Goal: Transaction & Acquisition: Purchase product/service

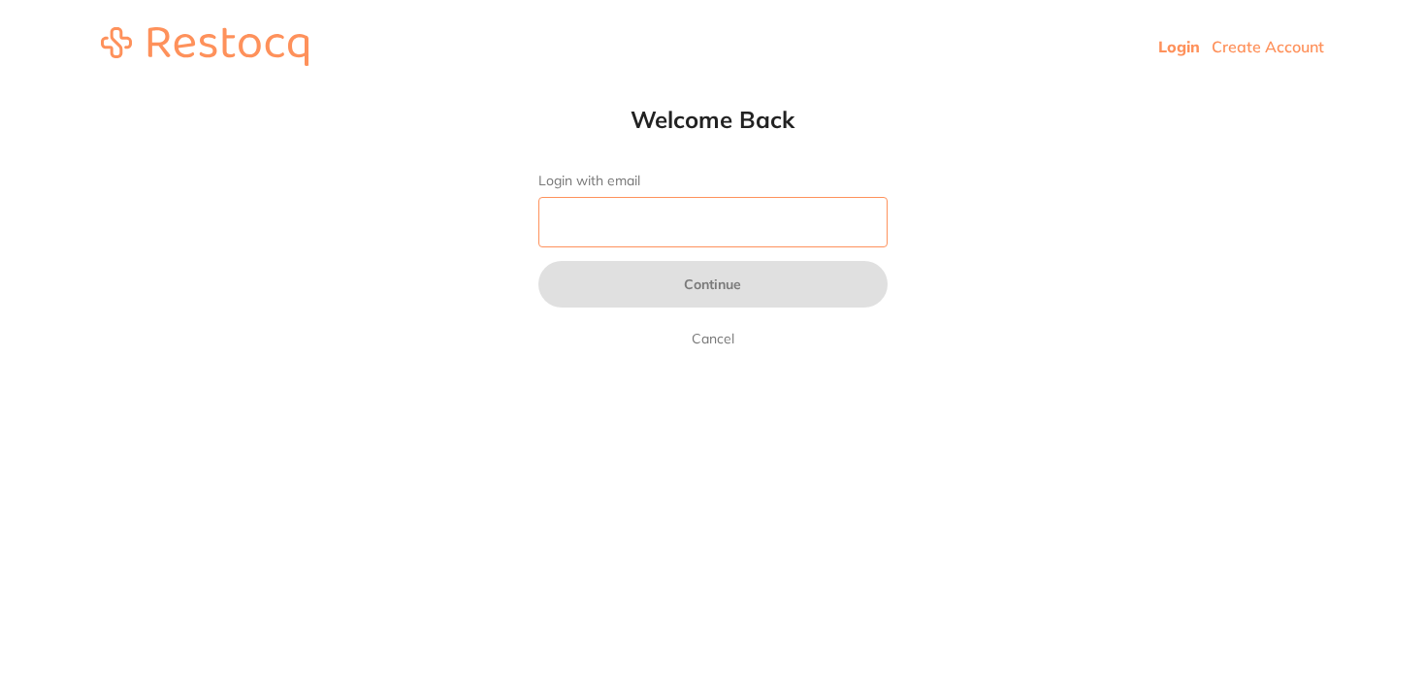
click at [682, 204] on input "Login with email" at bounding box center [712, 222] width 349 height 50
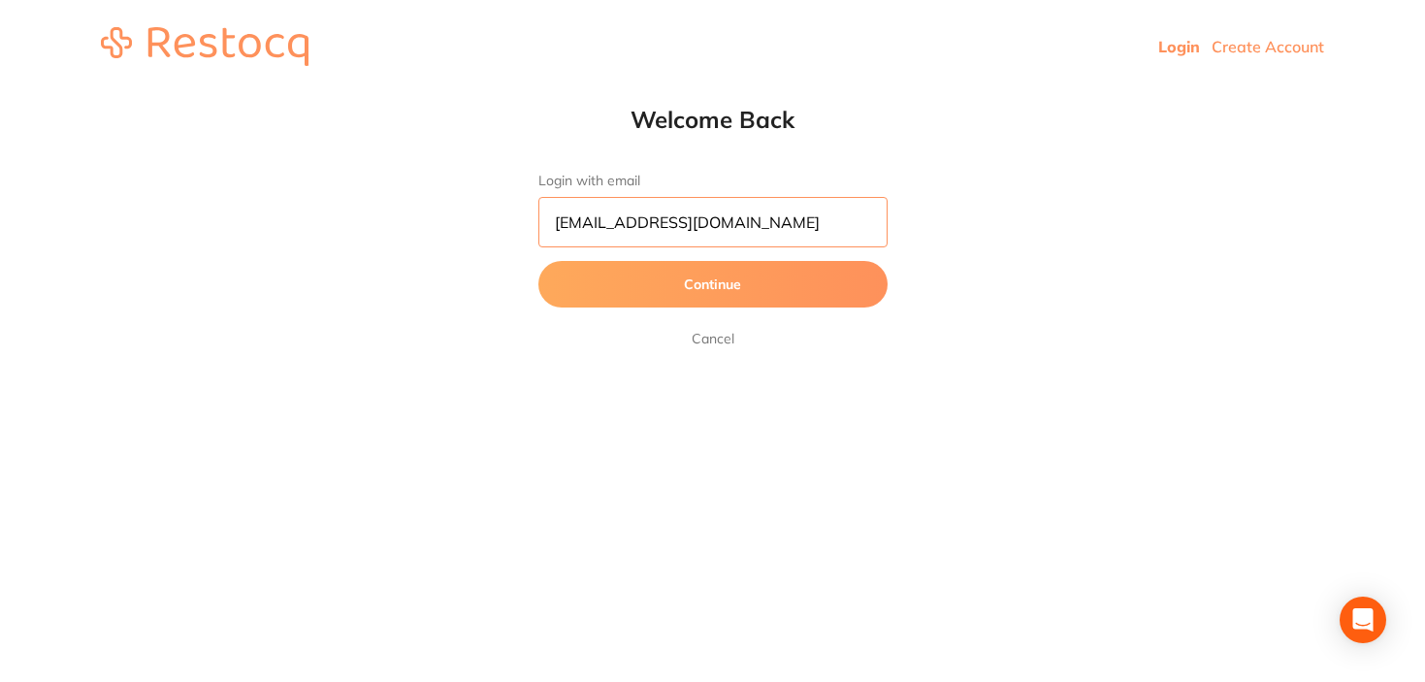
type input "[EMAIL_ADDRESS][DOMAIN_NAME]"
click at [538, 261] on button "Continue" at bounding box center [712, 284] width 349 height 47
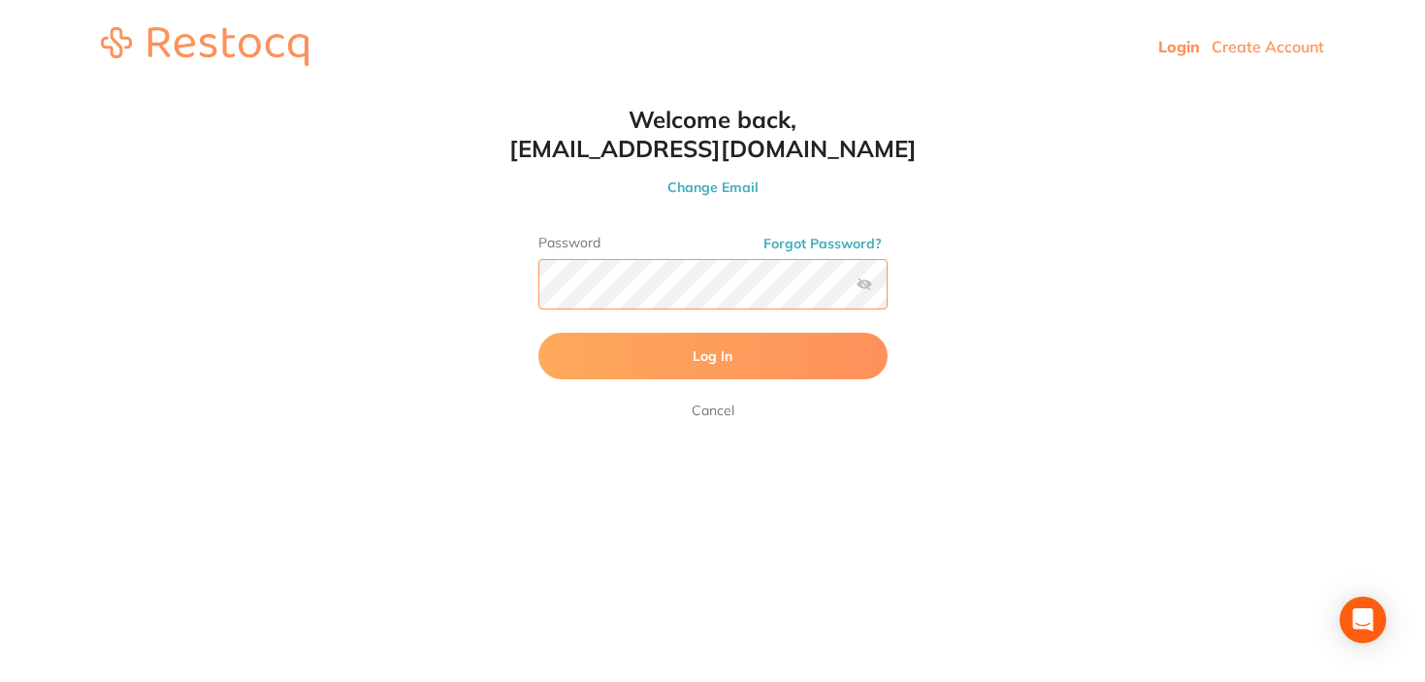
click at [538, 333] on button "Log In" at bounding box center [712, 356] width 349 height 47
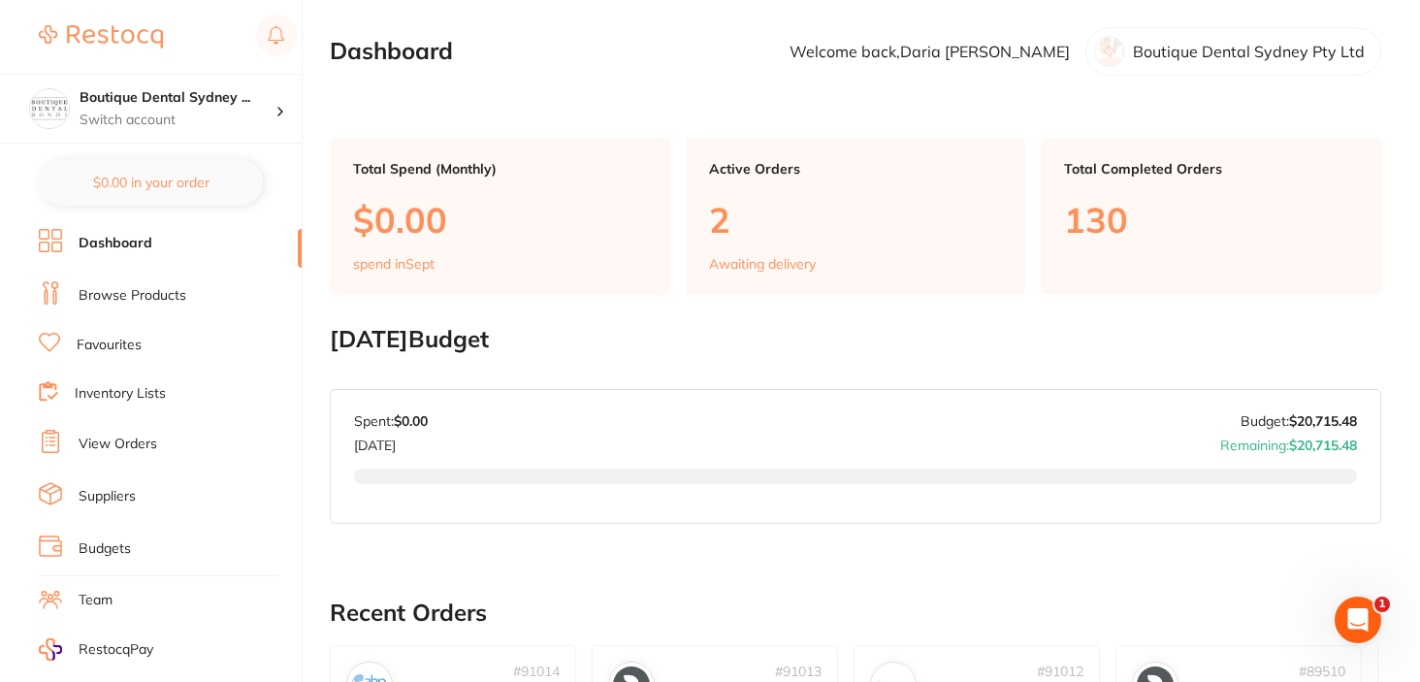
click at [144, 286] on link "Browse Products" at bounding box center [133, 295] width 108 height 19
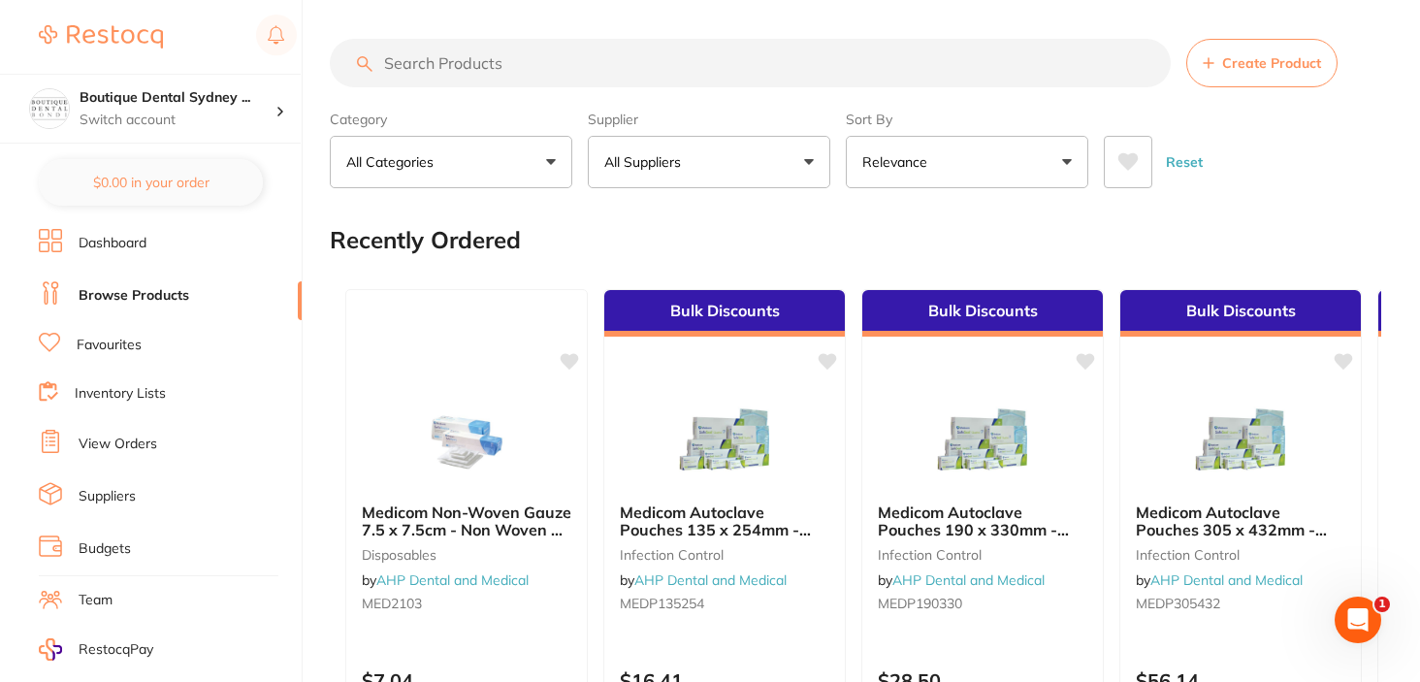
click at [622, 174] on button "All Suppliers" at bounding box center [709, 162] width 242 height 52
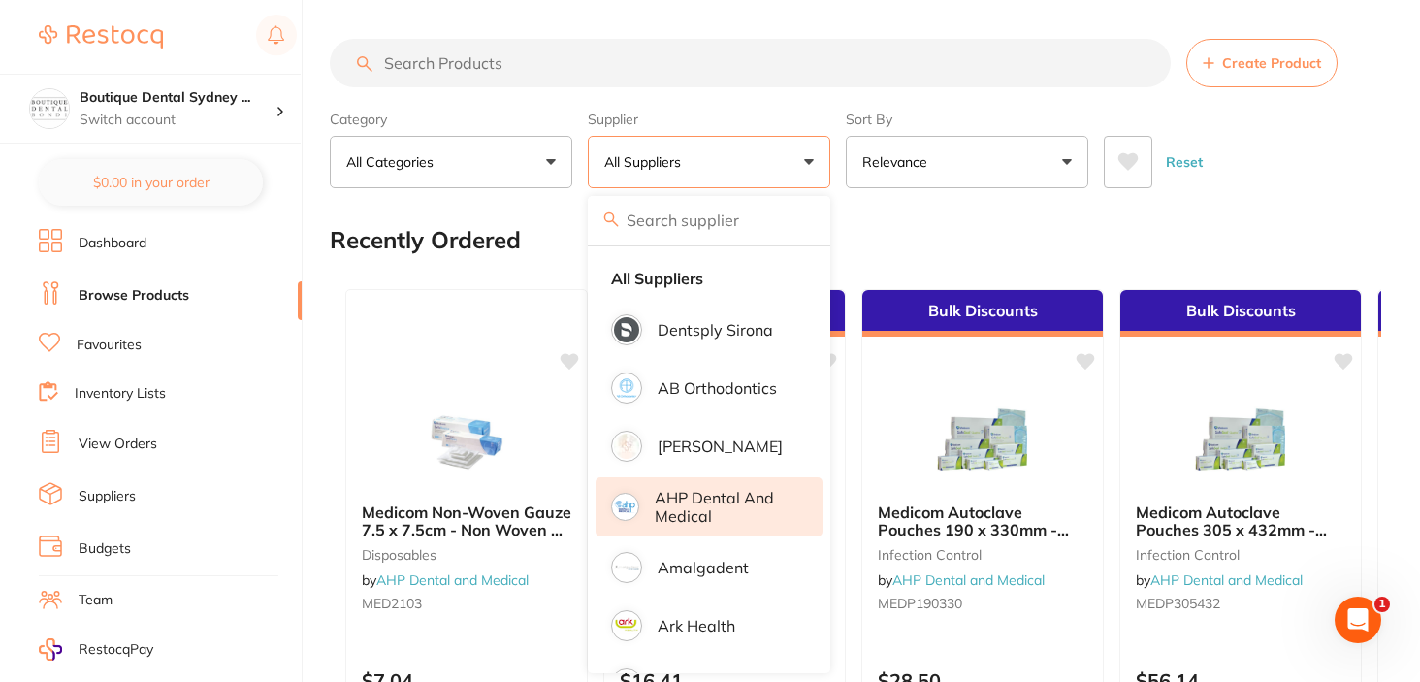
click at [689, 487] on li "AHP Dental and Medical" at bounding box center [708, 506] width 227 height 59
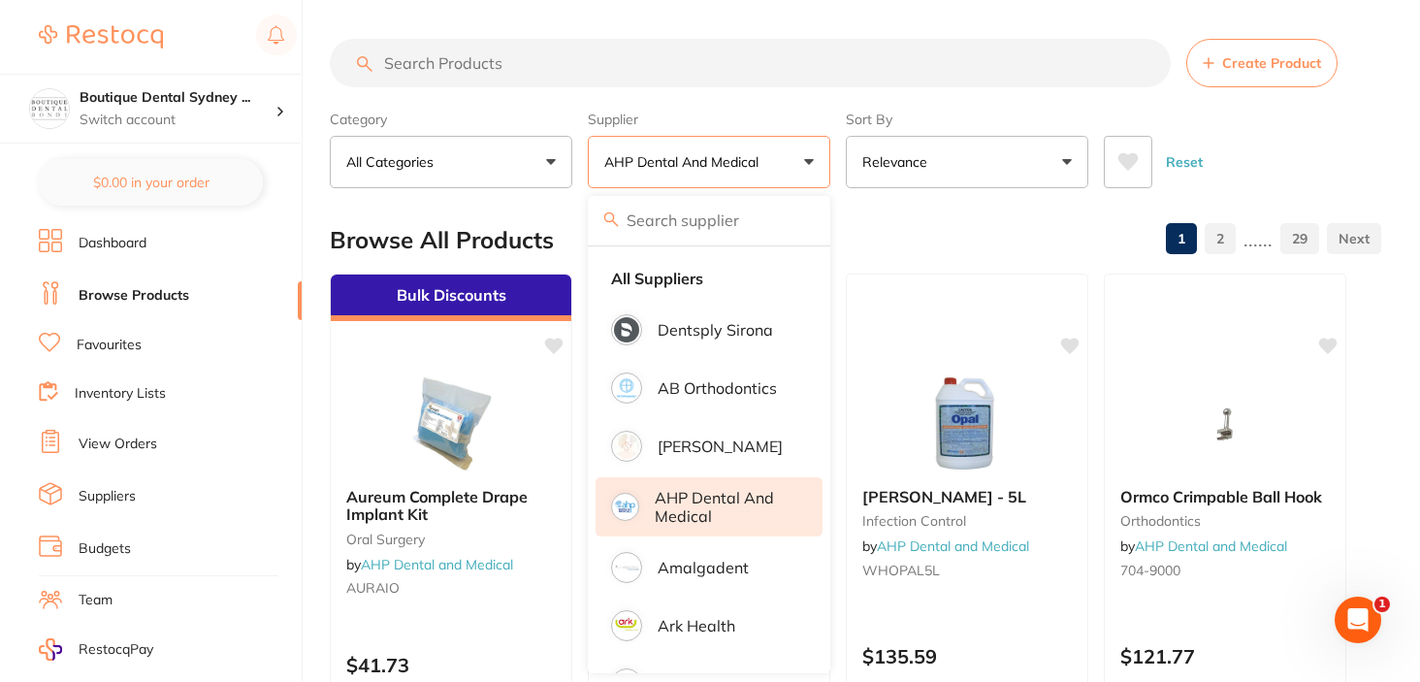
click at [1075, 211] on div "Browse All Products 1 2 ...... 29" at bounding box center [855, 240] width 1051 height 65
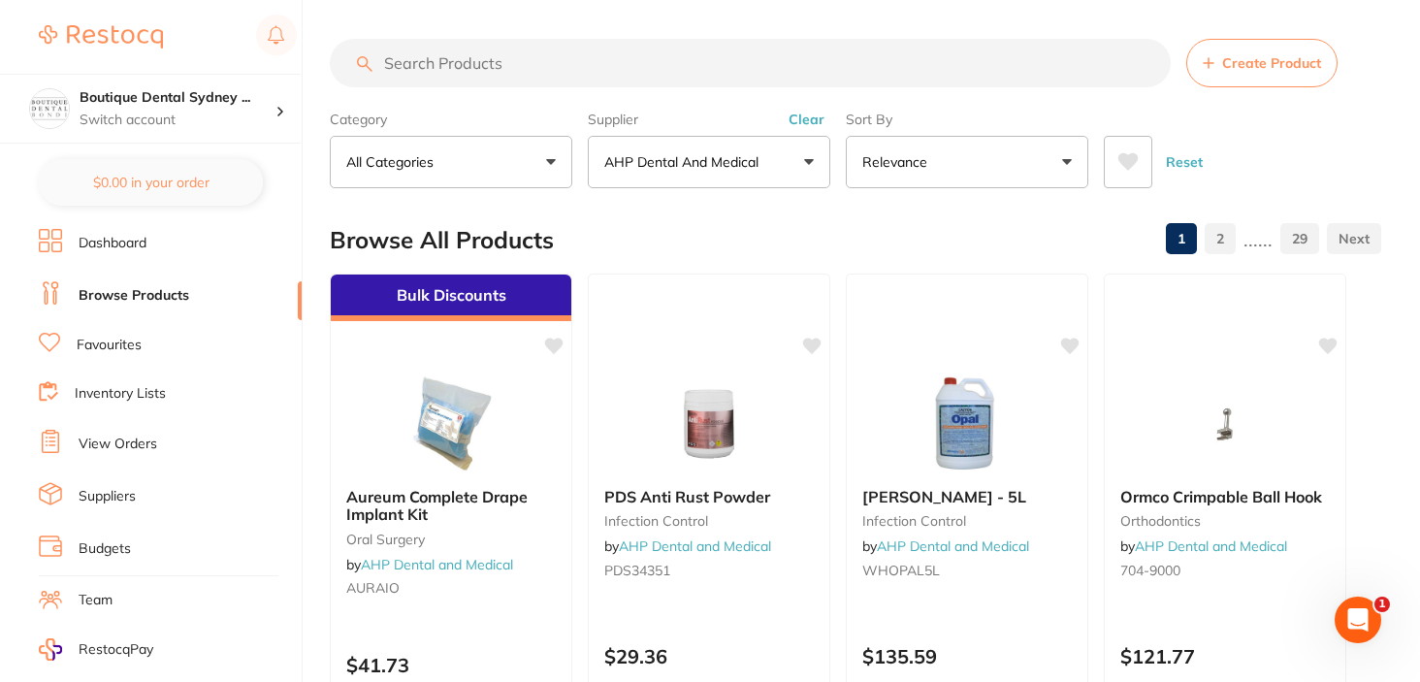
click at [705, 41] on input "search" at bounding box center [750, 63] width 841 height 48
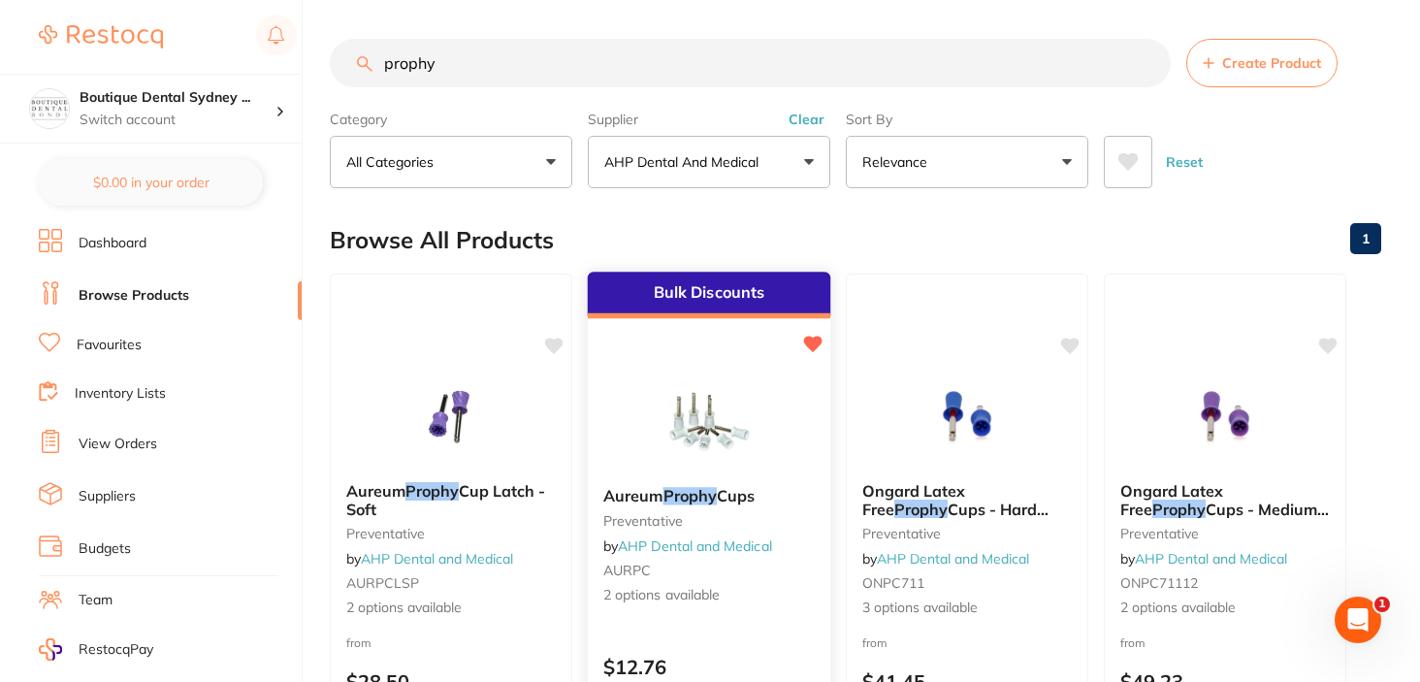
type input "prophy"
click at [696, 509] on div "Aureum Prophy Cups preventative by AHP Dental and Medical AURPC 2 options avail…" at bounding box center [709, 545] width 242 height 149
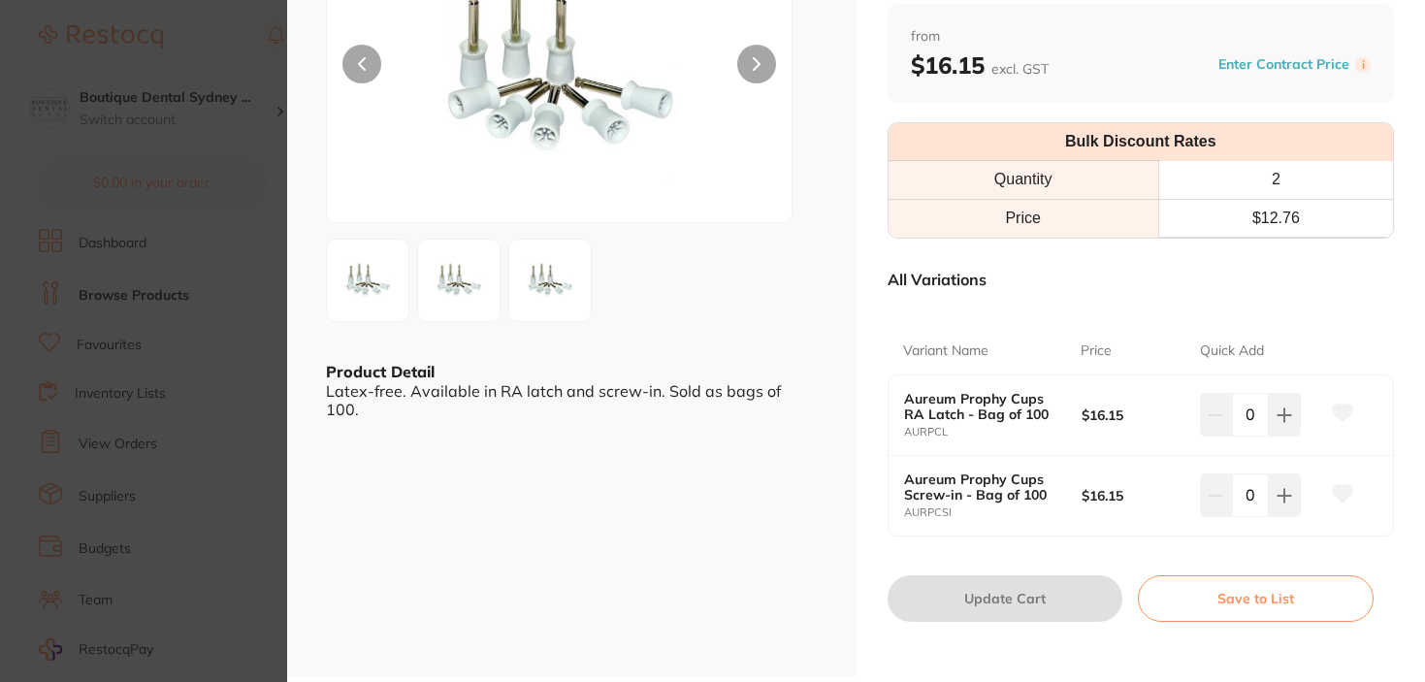
scroll to position [208, 0]
click at [1287, 415] on icon at bounding box center [1284, 413] width 16 height 16
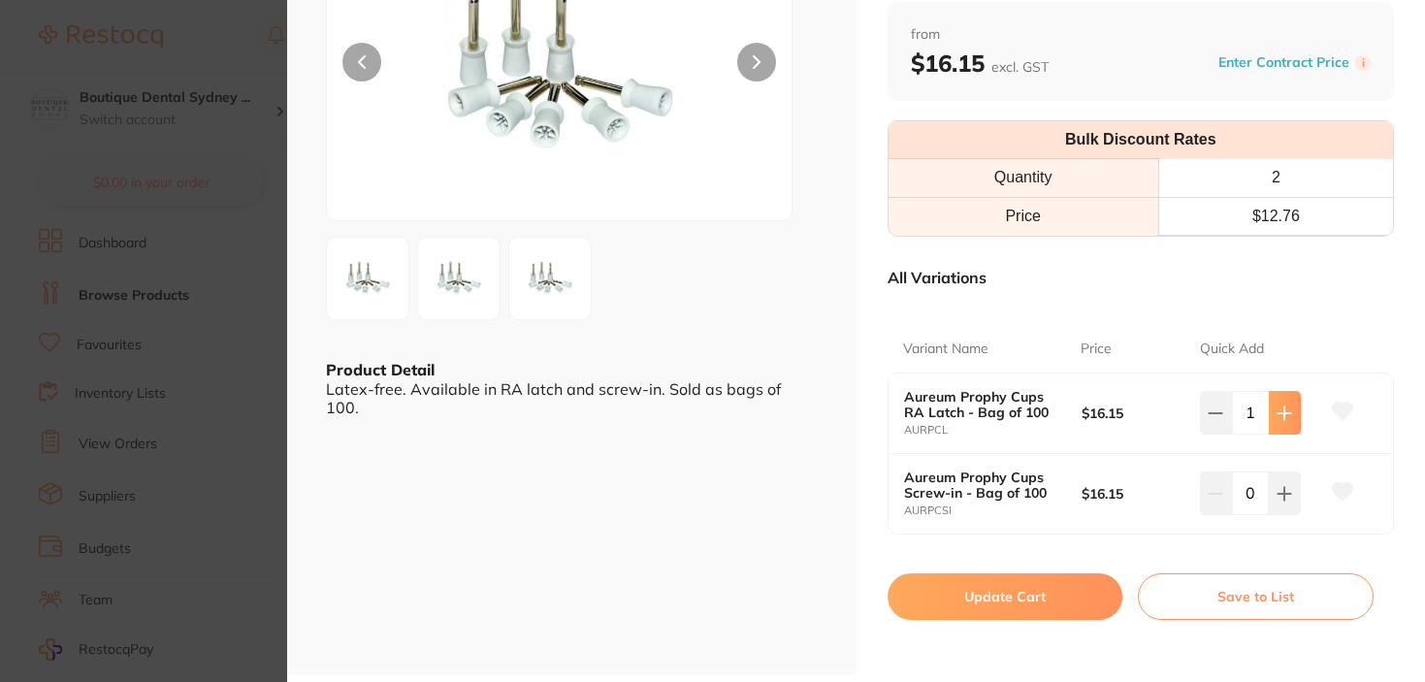
click at [1287, 415] on icon at bounding box center [1284, 413] width 16 height 16
type input "2"
click at [1285, 497] on icon at bounding box center [1284, 494] width 16 height 16
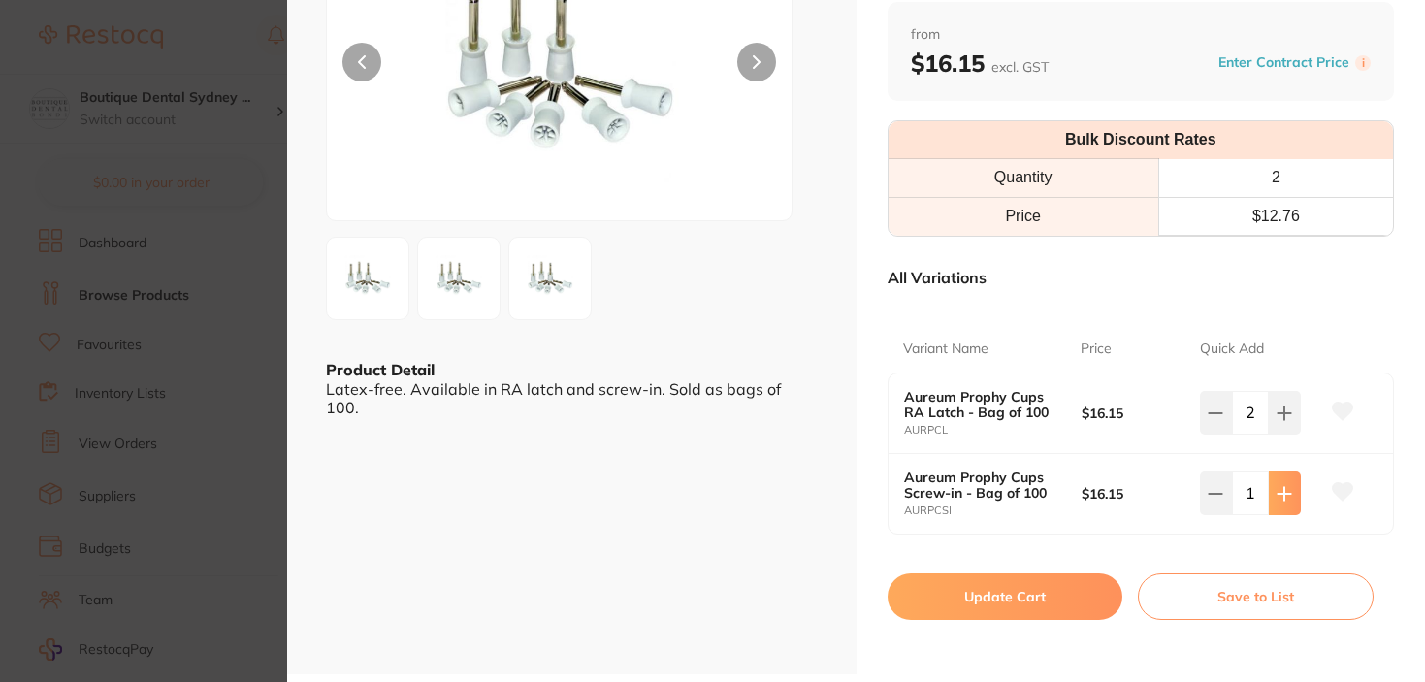
type input "2"
click at [1290, 427] on button at bounding box center [1284, 412] width 32 height 43
type input "3"
click at [1278, 489] on icon at bounding box center [1284, 494] width 16 height 16
type input "3"
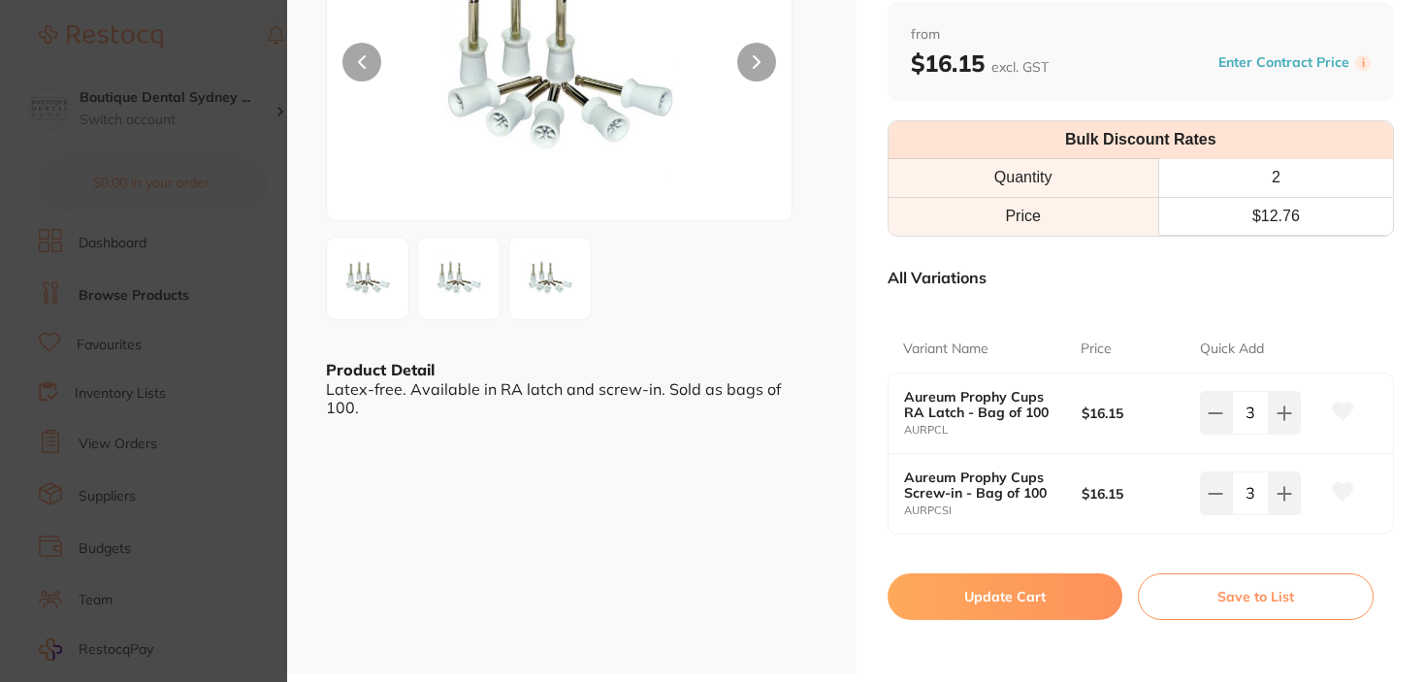
click at [978, 590] on button "Update Cart" at bounding box center [1005, 596] width 236 height 47
checkbox input "false"
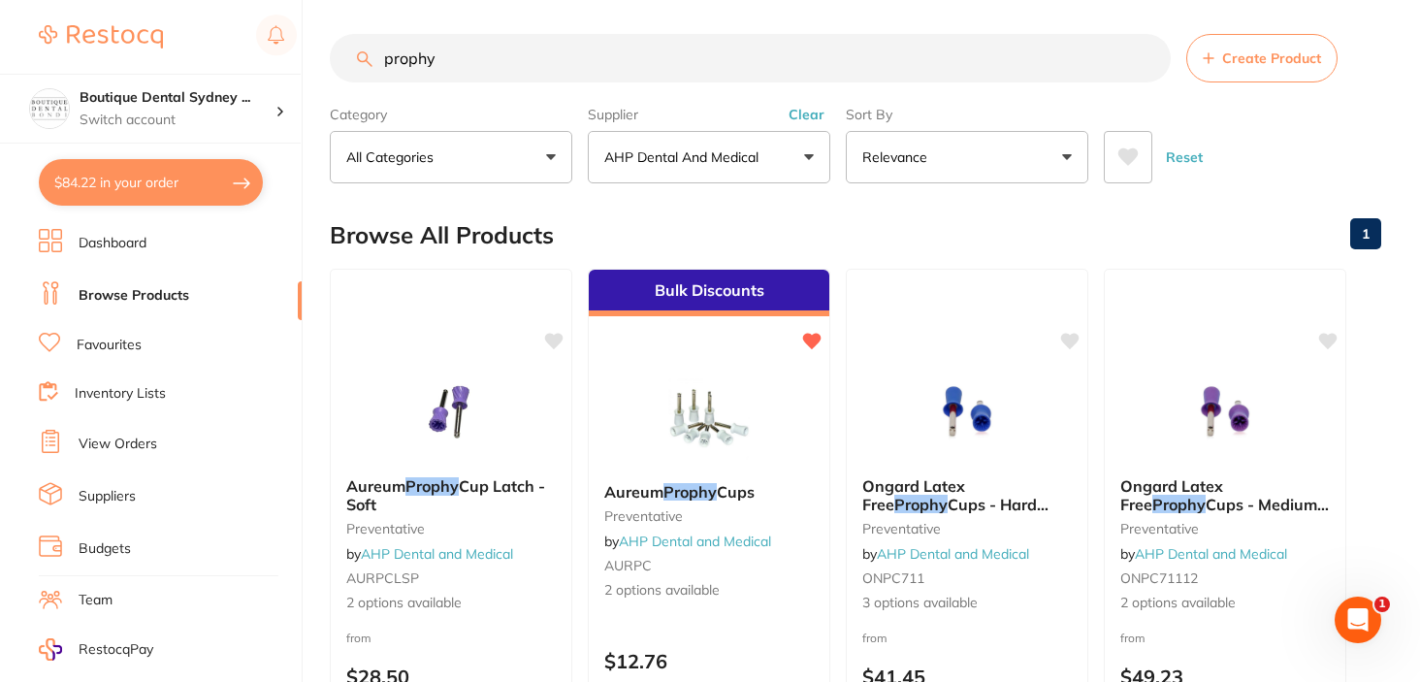
drag, startPoint x: 676, startPoint y: 59, endPoint x: 452, endPoint y: 56, distance: 224.0
click at [452, 56] on input "prophy" at bounding box center [750, 58] width 841 height 48
type input "p"
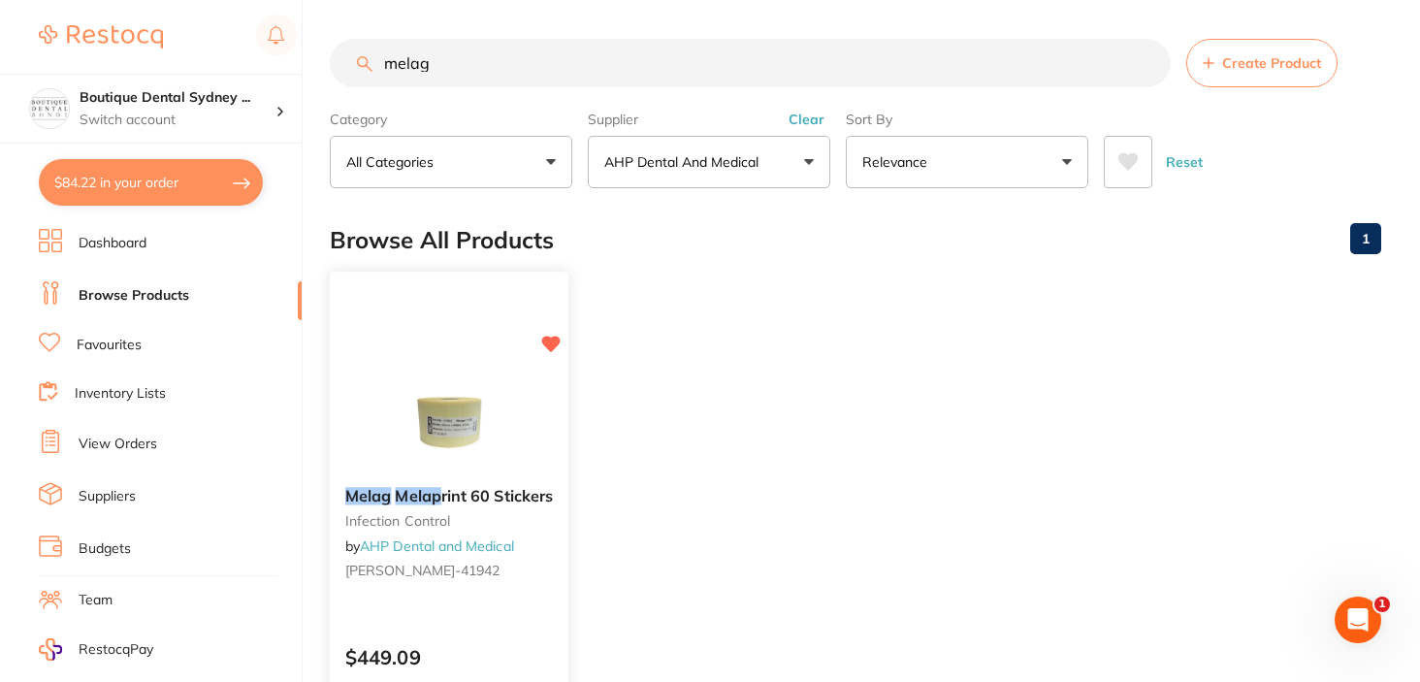
type input "melag"
click at [470, 490] on span "rint 60 Stickers" at bounding box center [497, 495] width 112 height 19
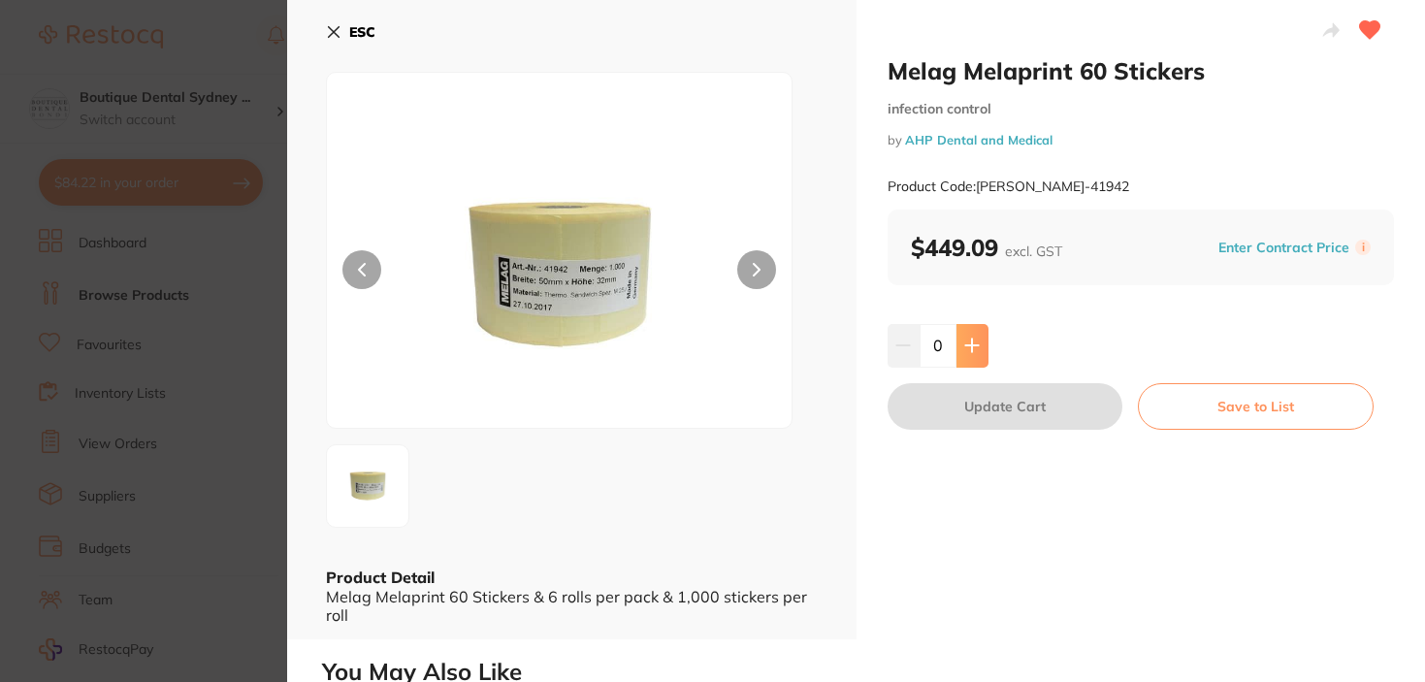
click at [976, 355] on button at bounding box center [972, 345] width 32 height 43
type input "1"
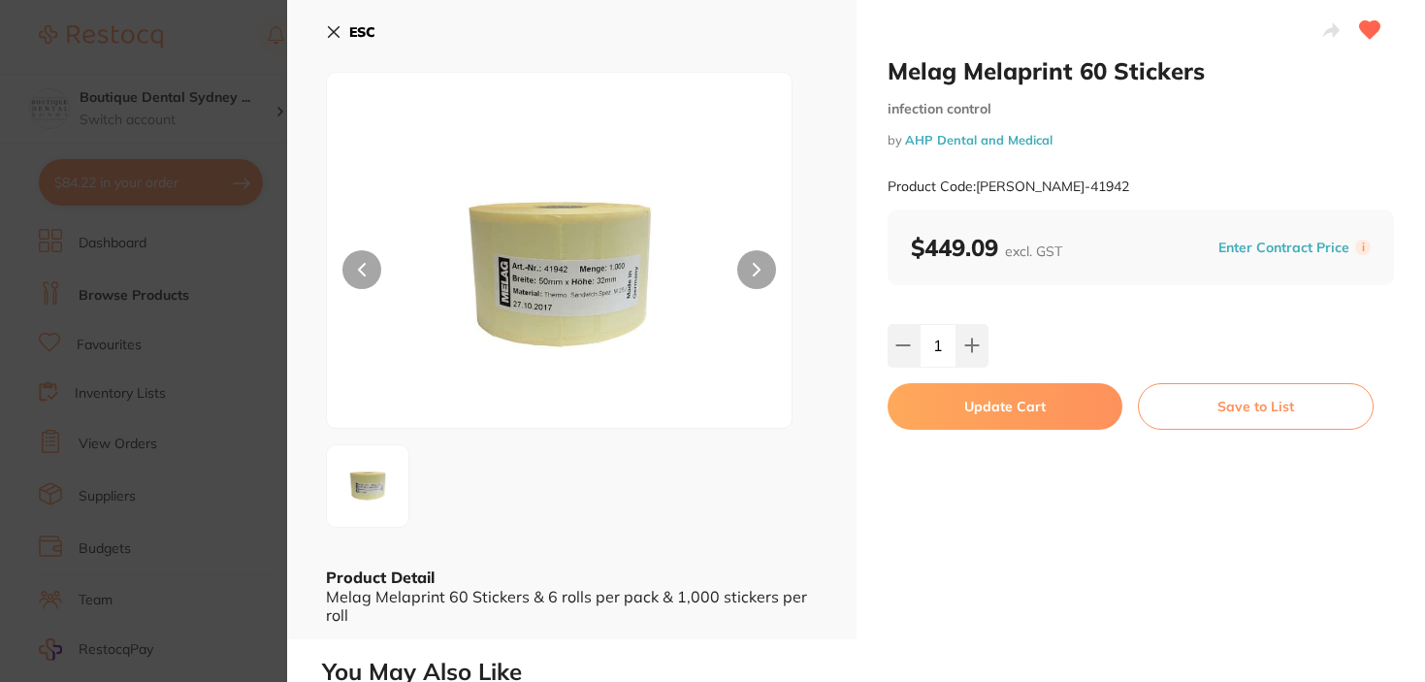
click at [976, 400] on button "Update Cart" at bounding box center [1005, 406] width 236 height 47
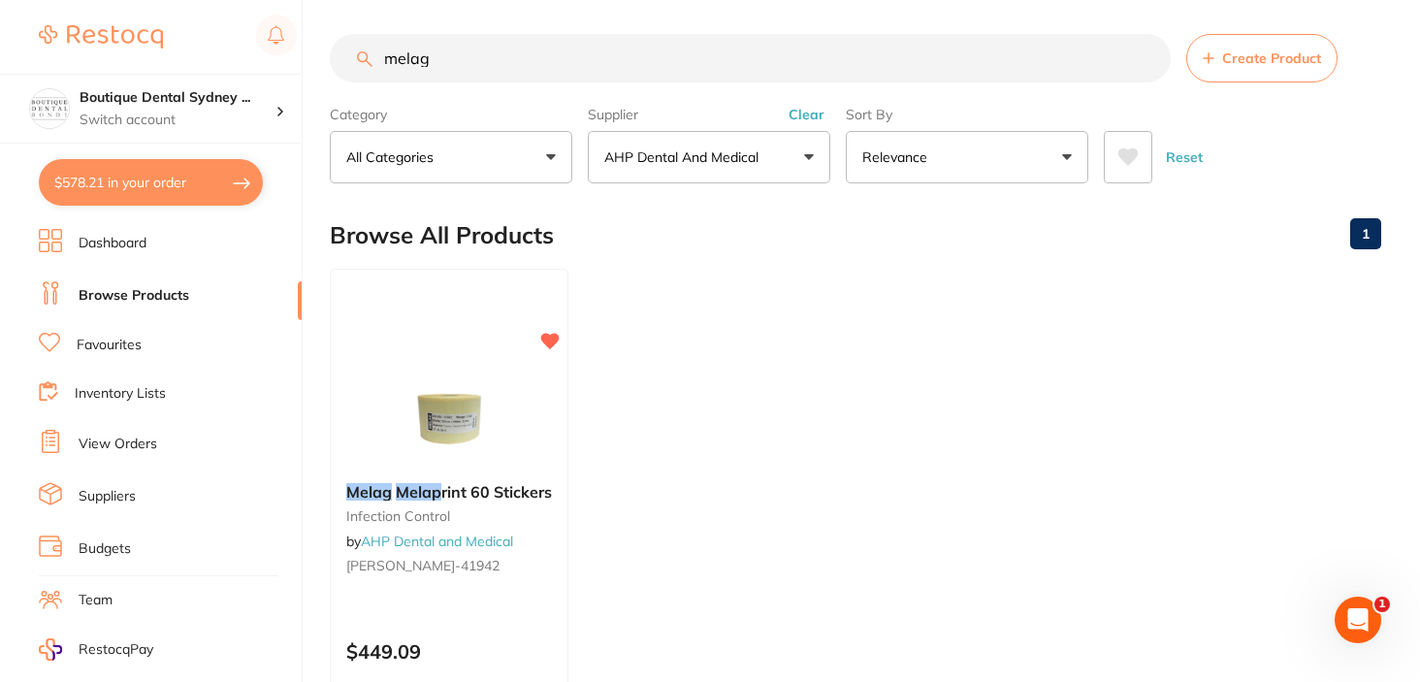
click at [144, 236] on link "Dashboard" at bounding box center [113, 243] width 68 height 19
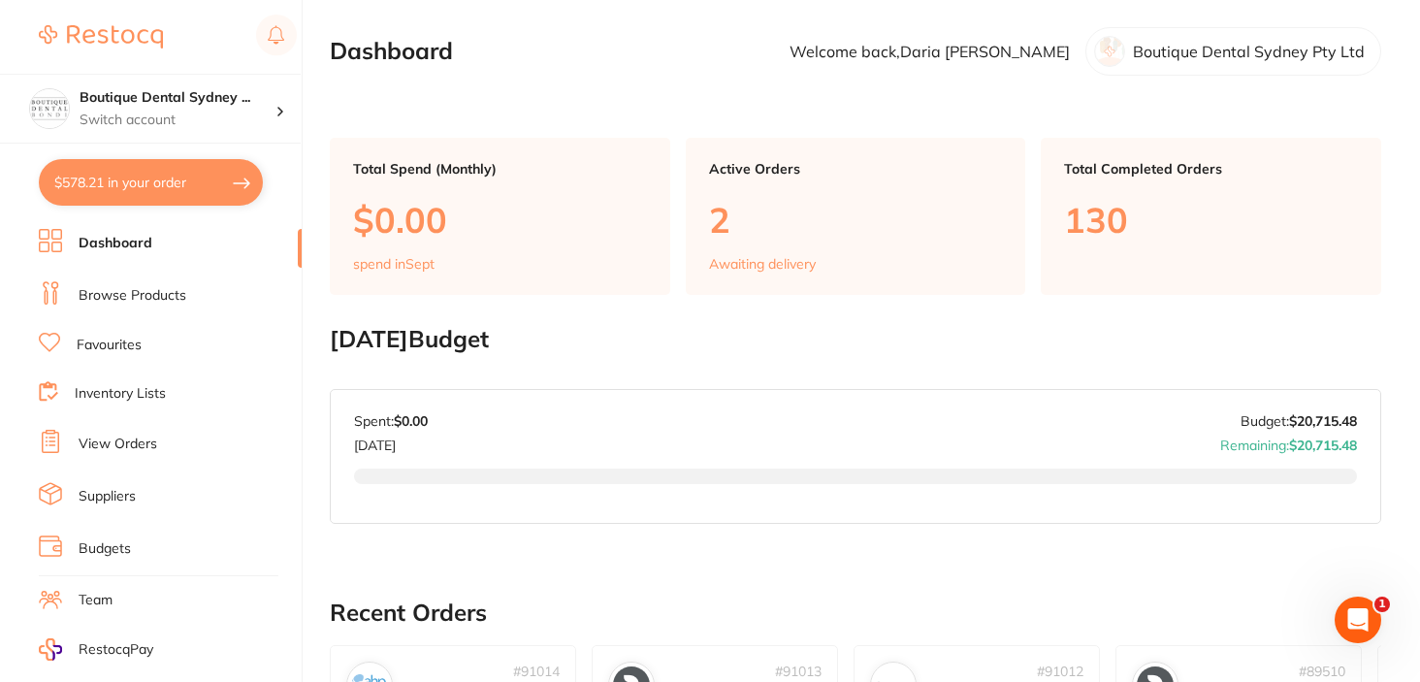
click at [144, 304] on li "Browse Products" at bounding box center [170, 295] width 263 height 29
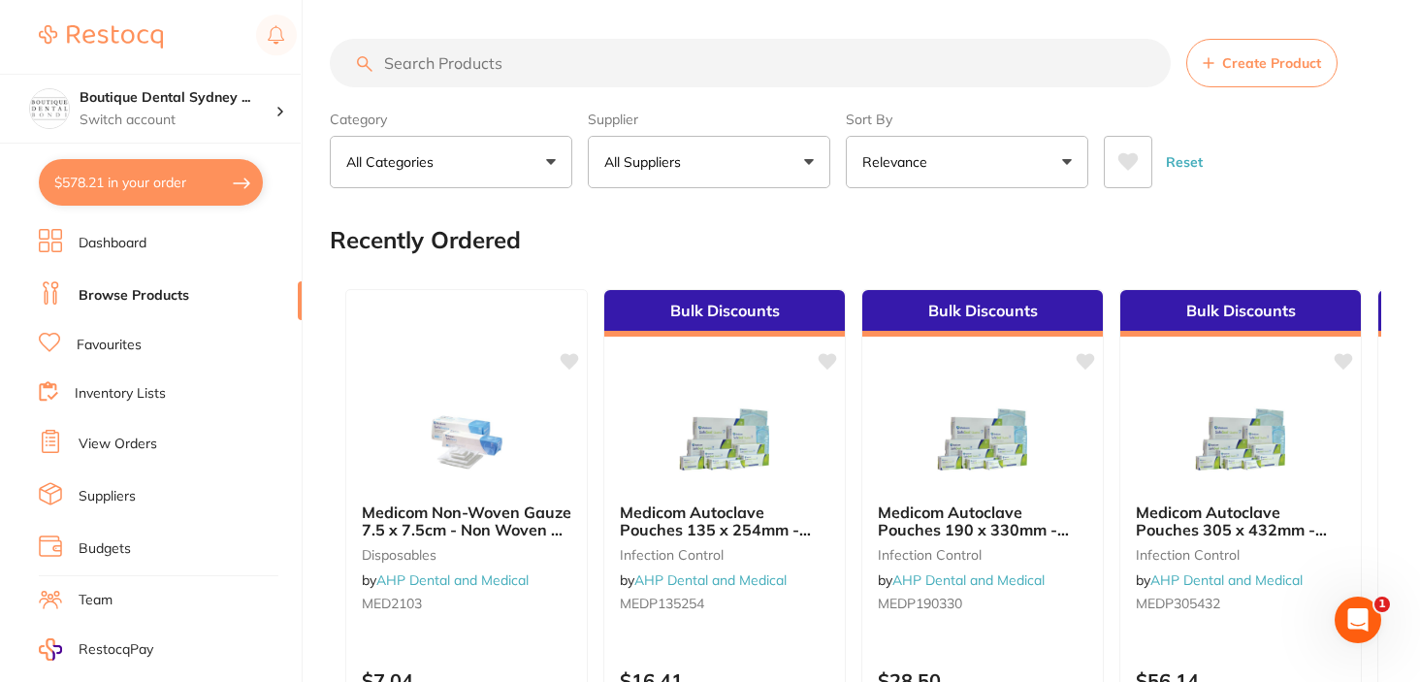
click at [114, 348] on link "Favourites" at bounding box center [109, 345] width 65 height 19
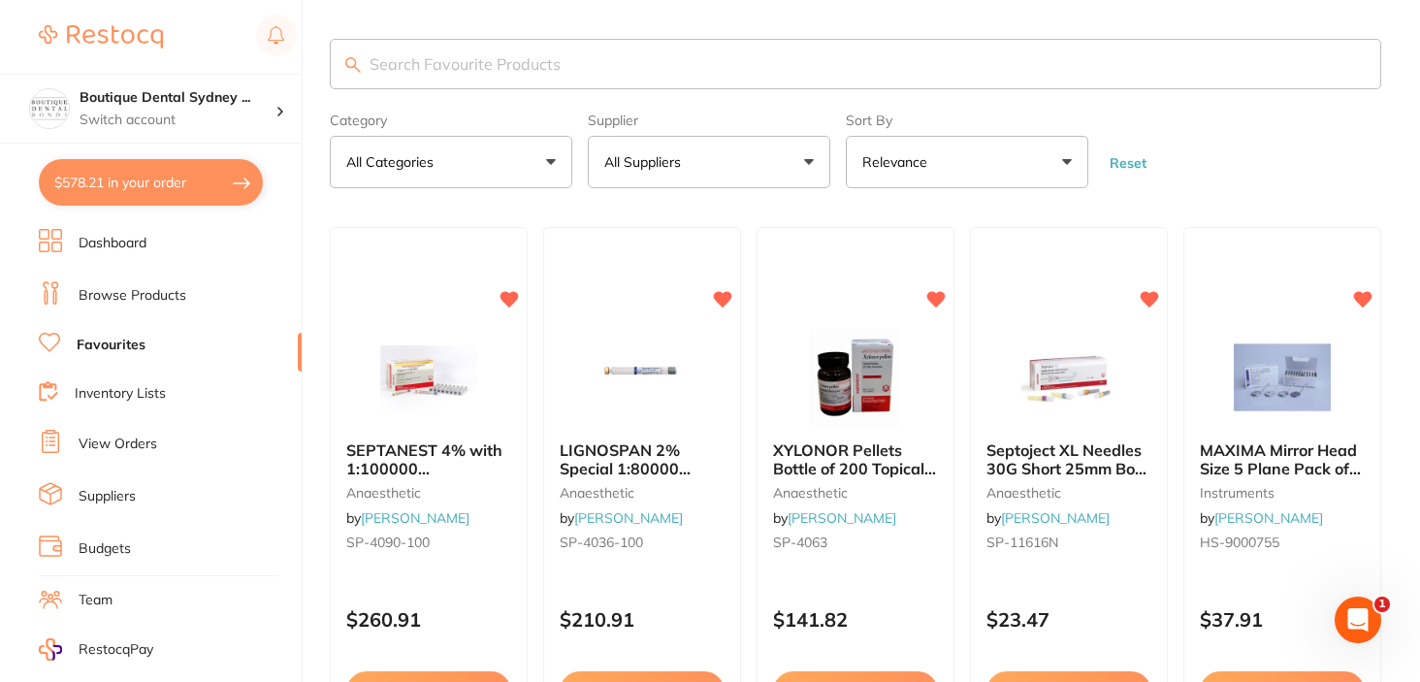
click at [112, 172] on button "$578.21 in your order" at bounding box center [151, 182] width 224 height 47
checkbox input "true"
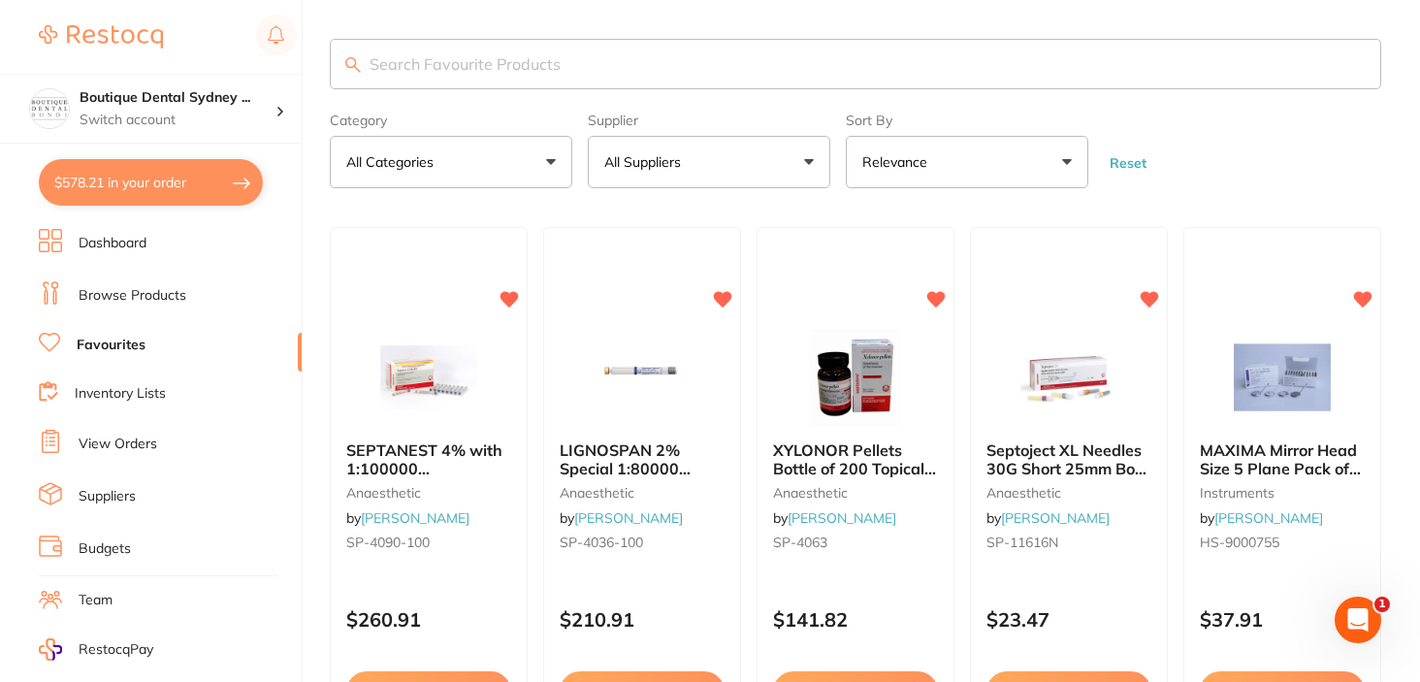
checkbox input "true"
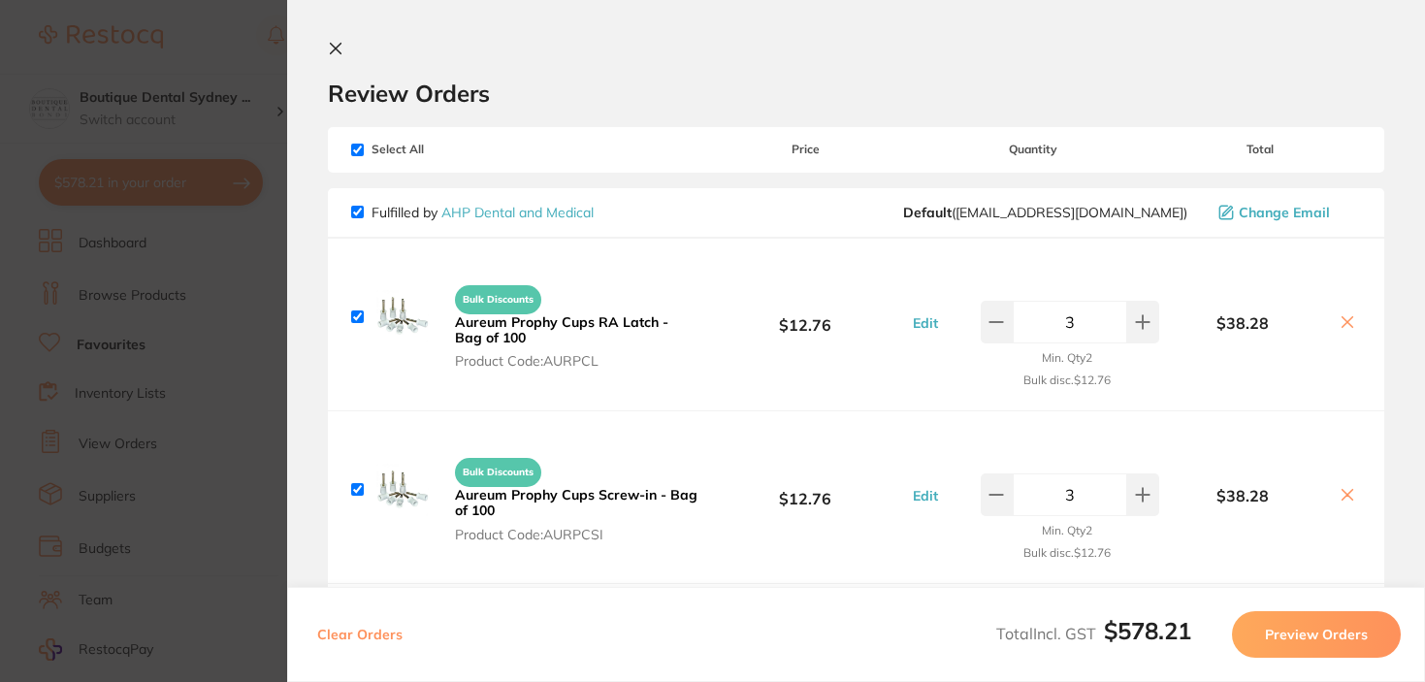
click at [250, 308] on section "Update RRP Set your pre negotiated price for this item. Item Agreed RRP (excl. …" at bounding box center [712, 341] width 1425 height 682
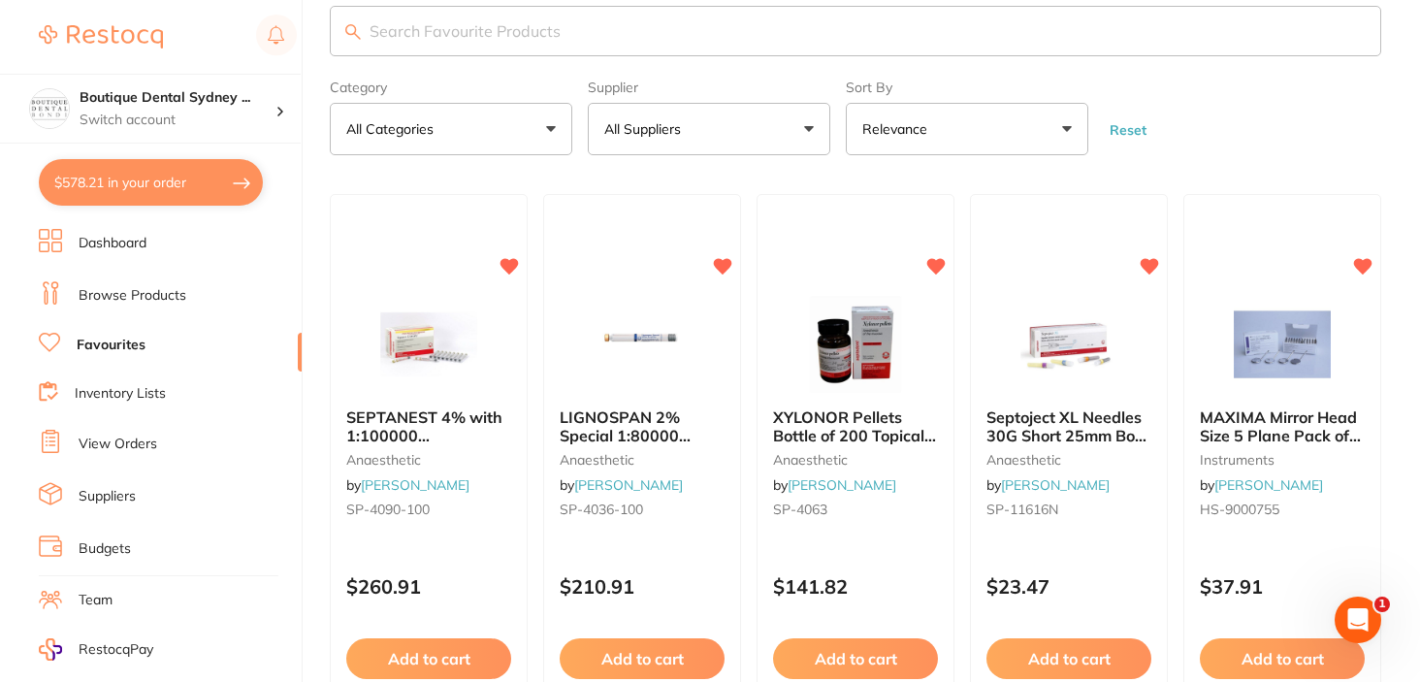
click at [111, 163] on button "$578.21 in your order" at bounding box center [151, 182] width 224 height 47
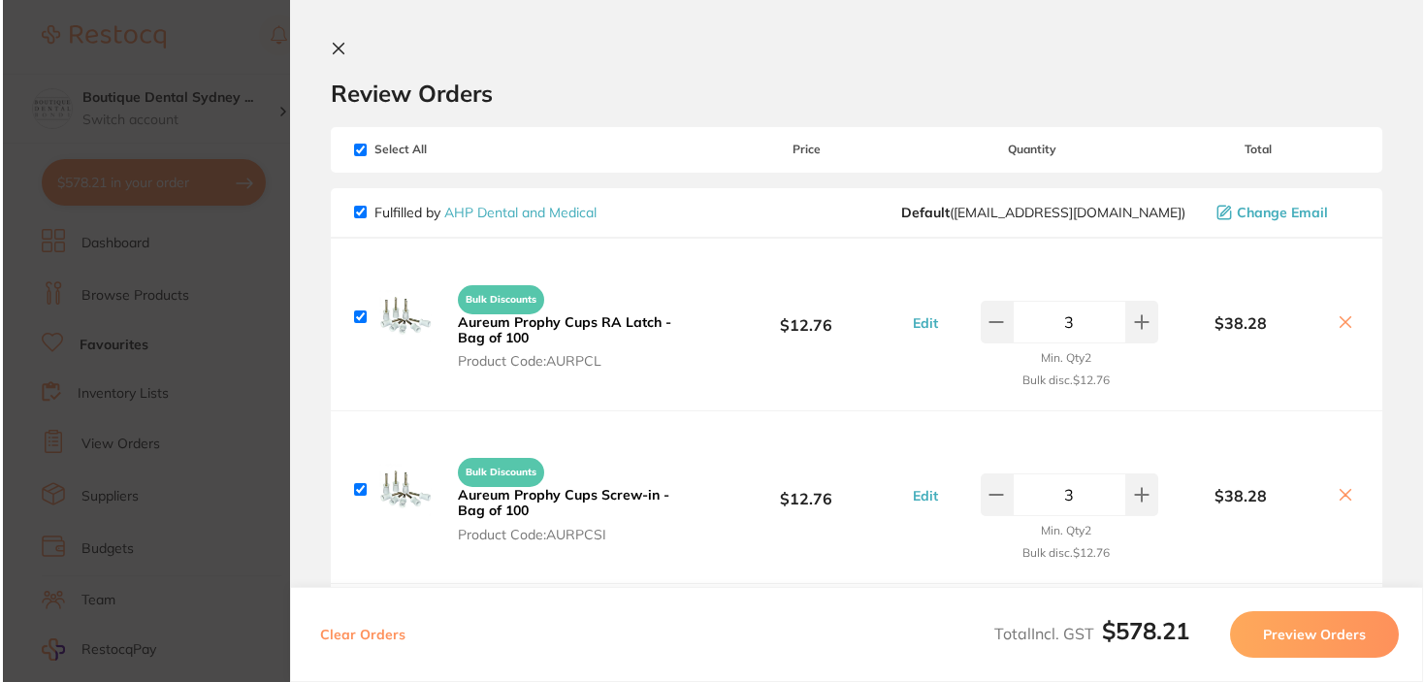
scroll to position [0, 0]
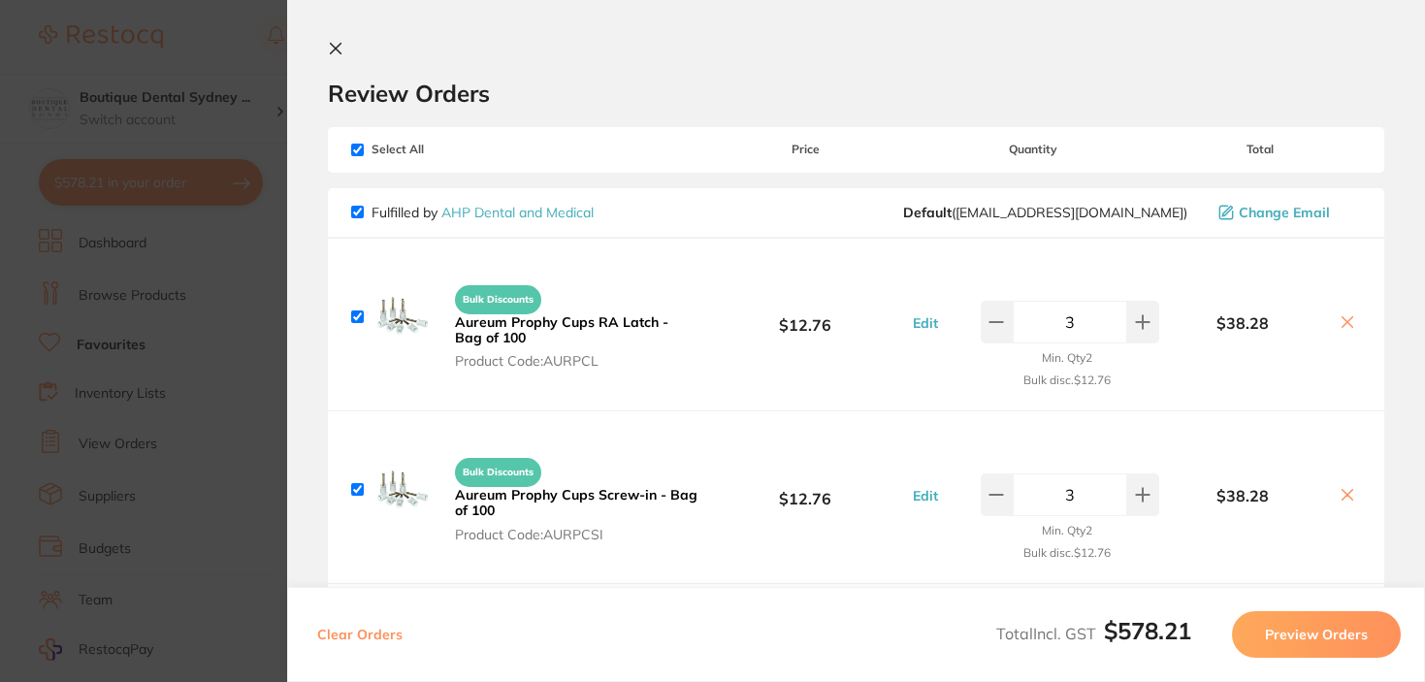
click at [1309, 618] on button "Preview Orders" at bounding box center [1316, 634] width 169 height 47
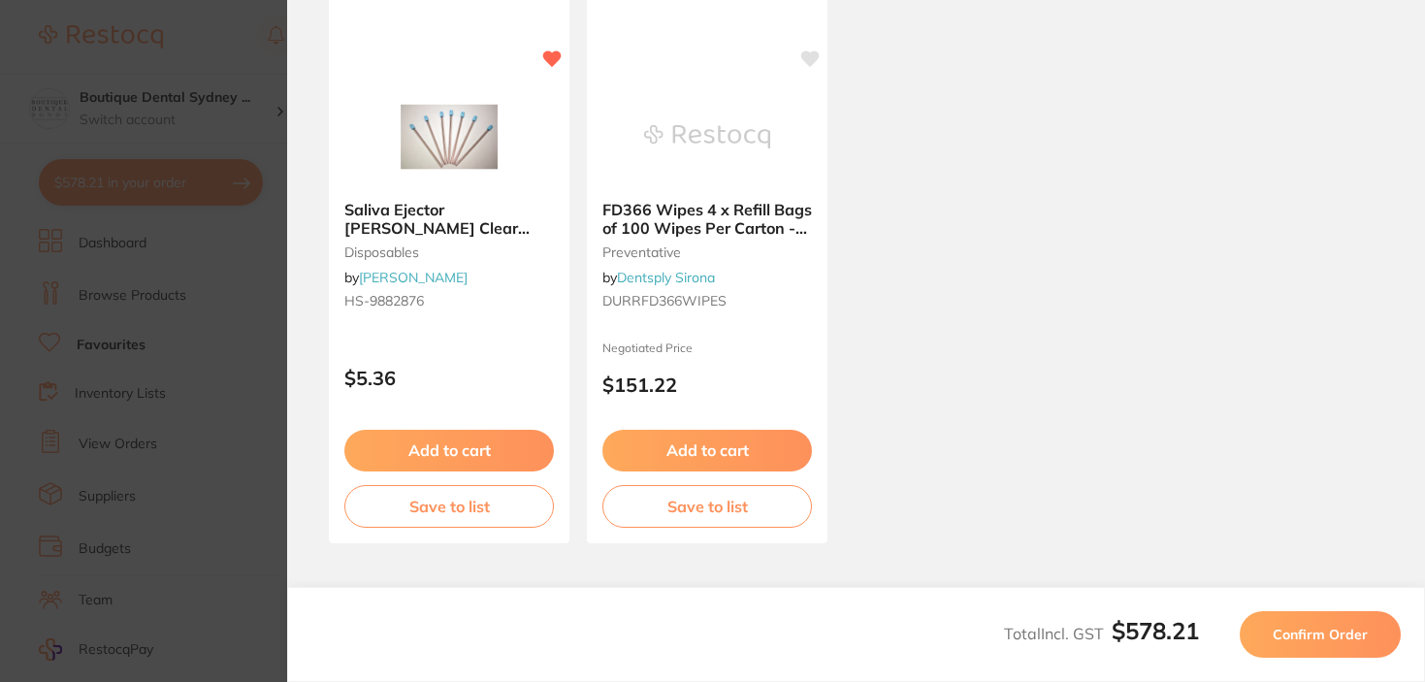
click at [1321, 628] on span "Confirm Order" at bounding box center [1319, 633] width 95 height 17
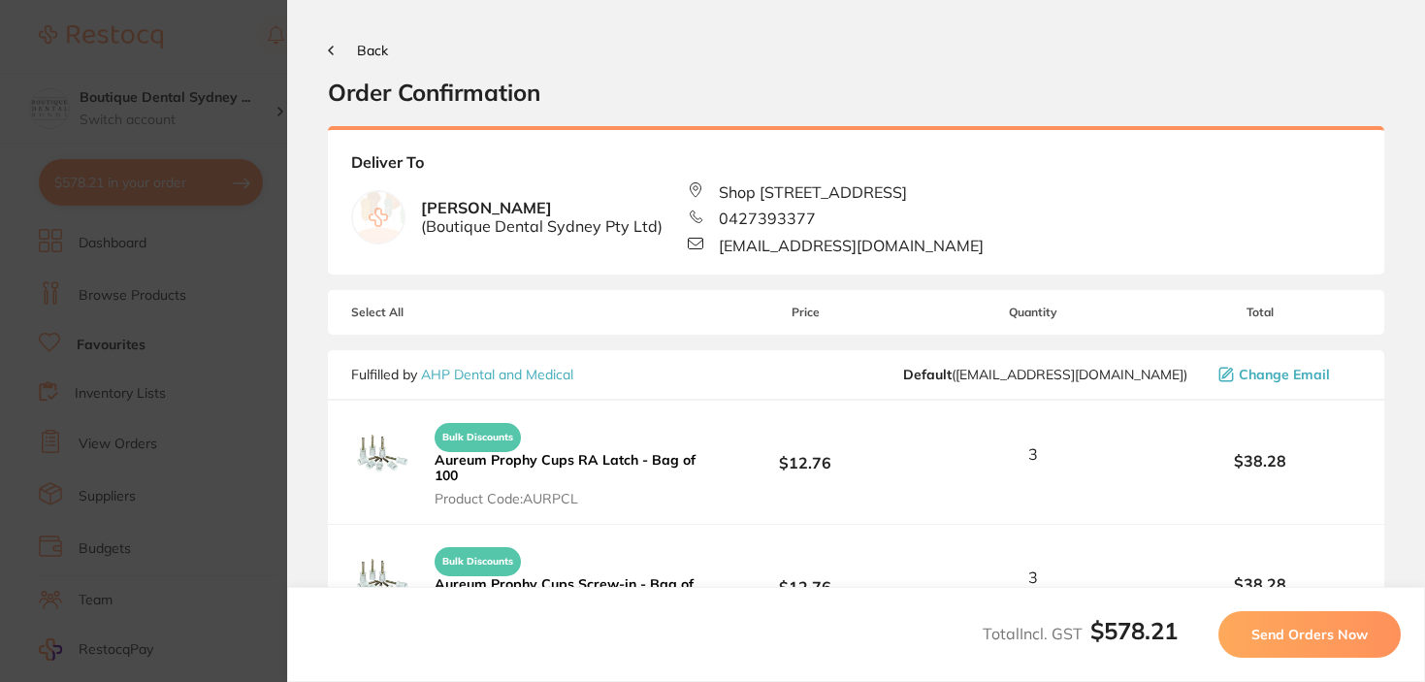
click at [1278, 645] on button "Send Orders Now" at bounding box center [1309, 634] width 182 height 47
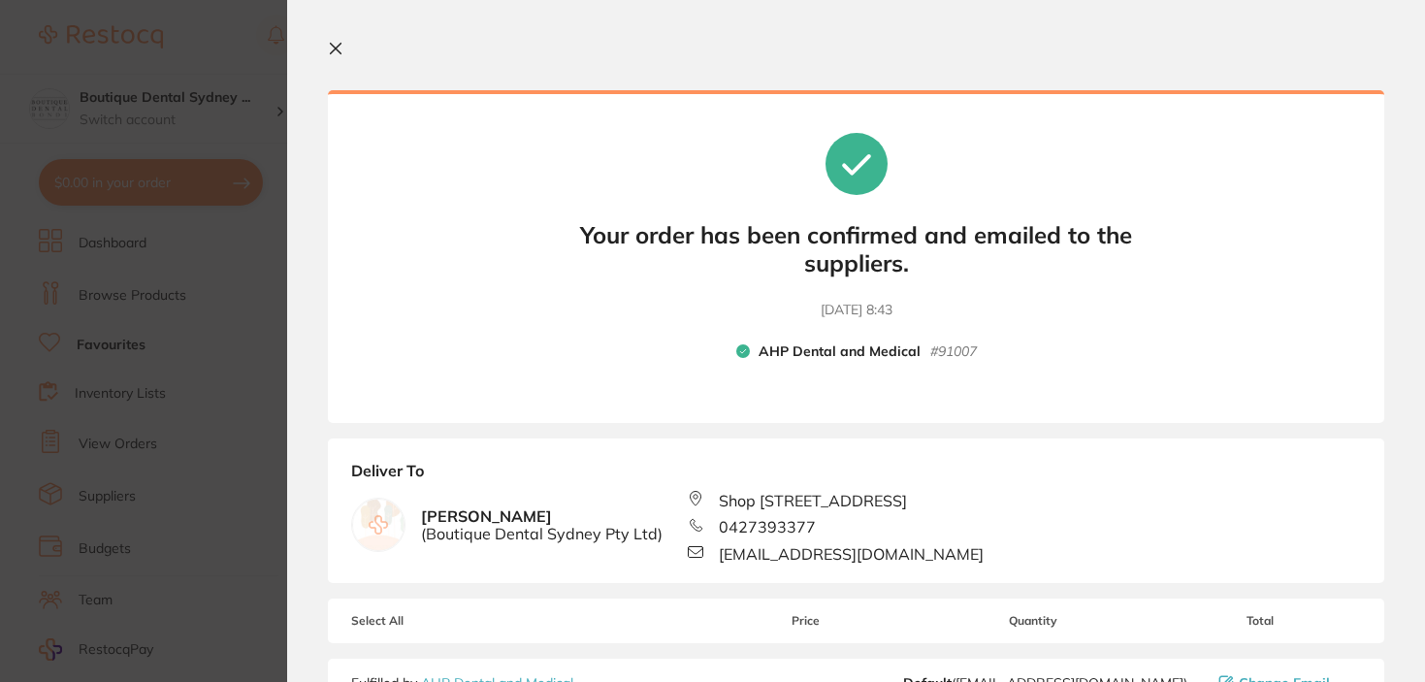
click at [333, 57] on button at bounding box center [339, 50] width 23 height 18
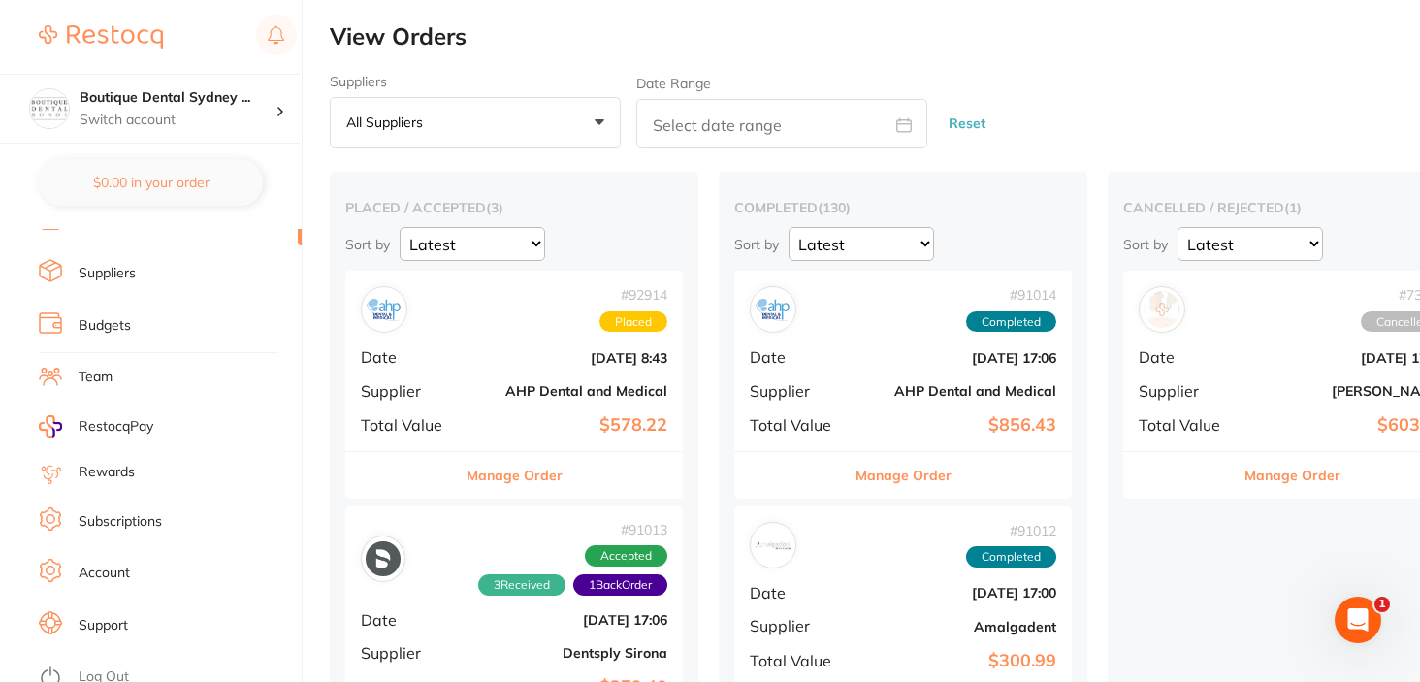
click at [105, 667] on link "Log Out" at bounding box center [104, 676] width 50 height 19
